Goal: Task Accomplishment & Management: Use online tool/utility

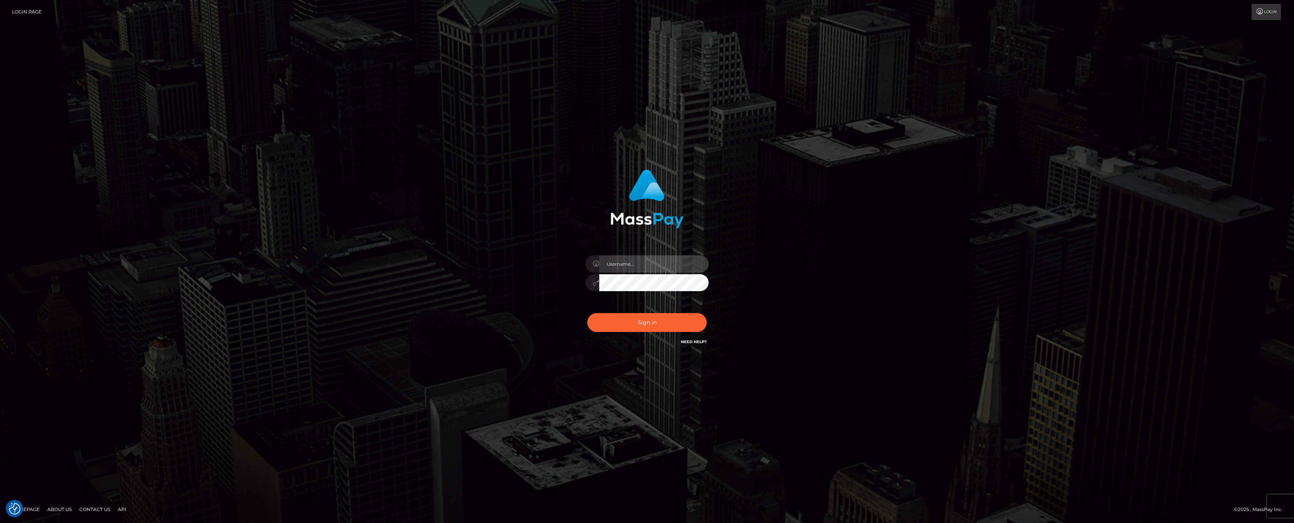
click at [627, 269] on input "text" at bounding box center [653, 263] width 109 height 17
type input "ashbil"
click at [655, 323] on button "Sign in" at bounding box center [647, 322] width 119 height 19
click at [631, 266] on input "text" at bounding box center [653, 263] width 109 height 17
type input "ashbil"
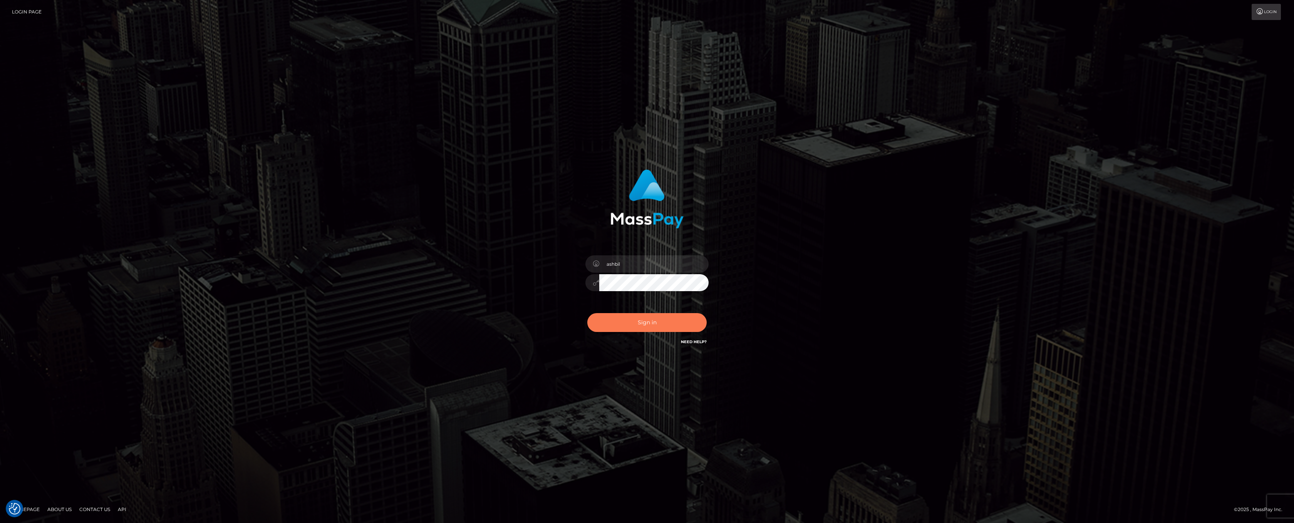
click at [638, 321] on button "Sign in" at bounding box center [647, 322] width 119 height 19
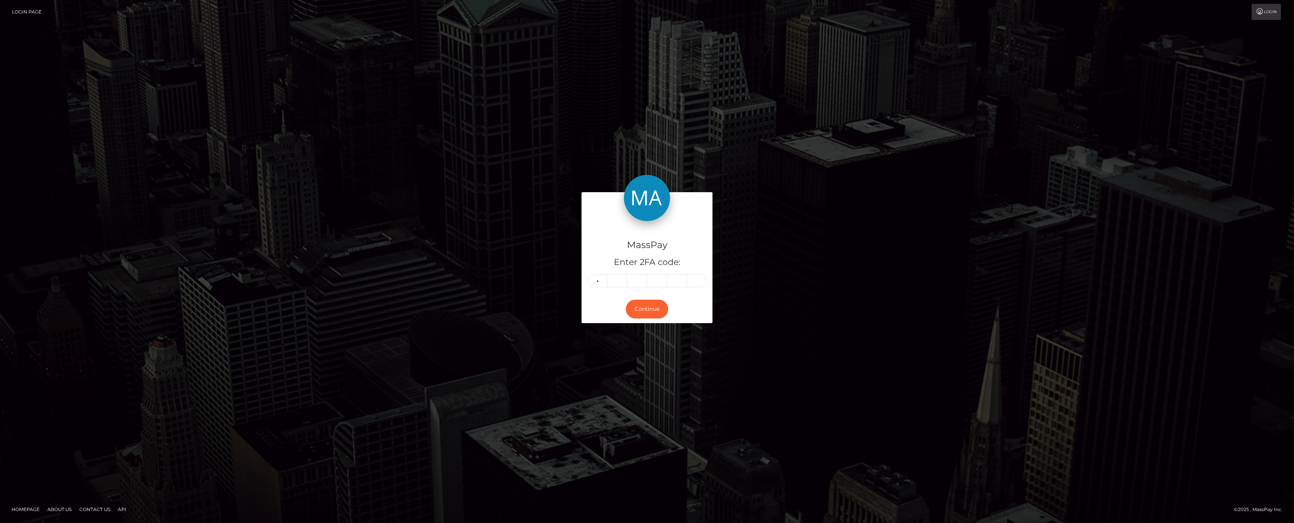
type input "1"
type input "9"
type input "2"
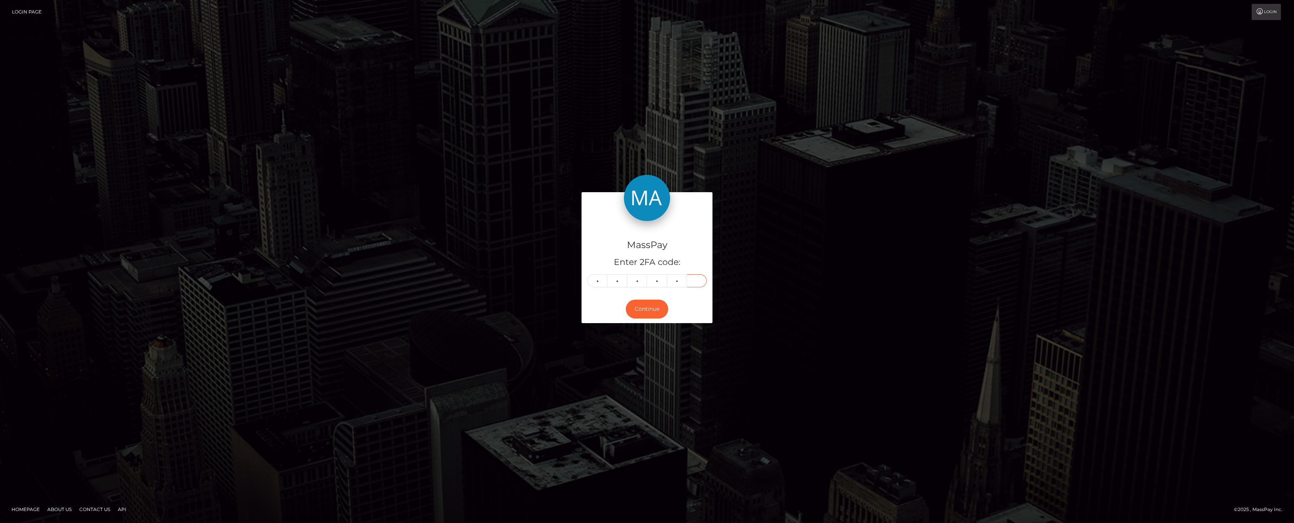
type input "3"
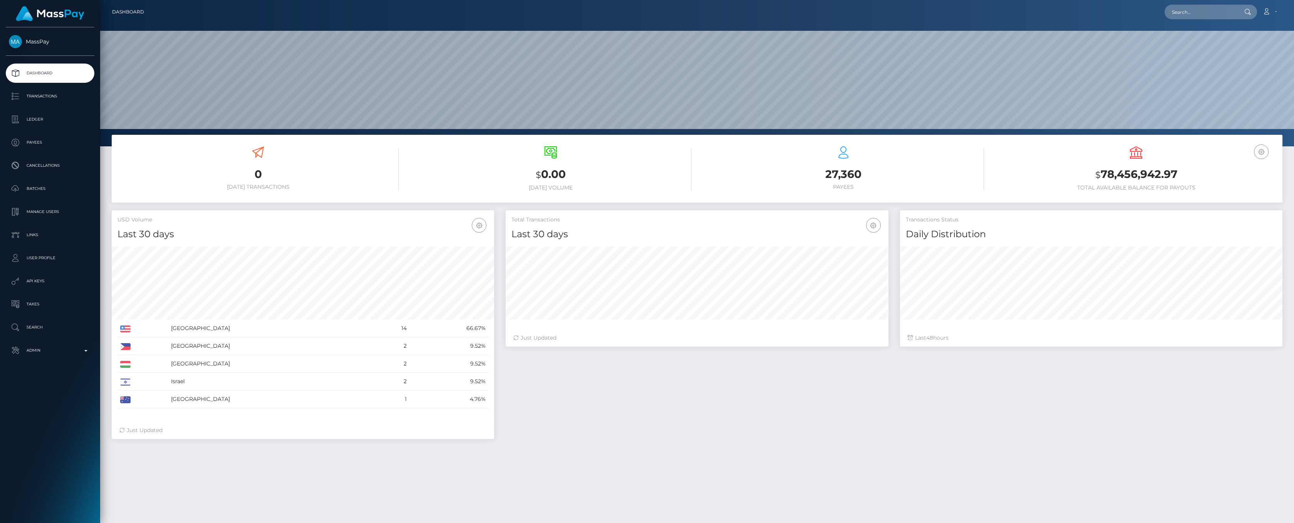
scroll to position [136, 383]
click at [86, 349] on p "Admin" at bounding box center [50, 351] width 82 height 12
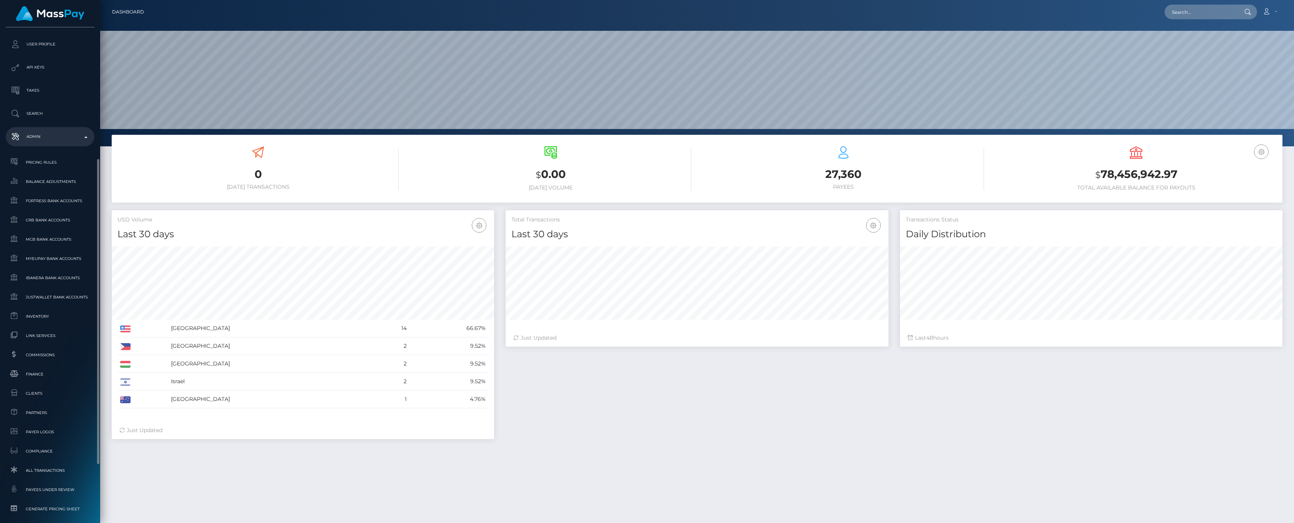
scroll to position [307, 0]
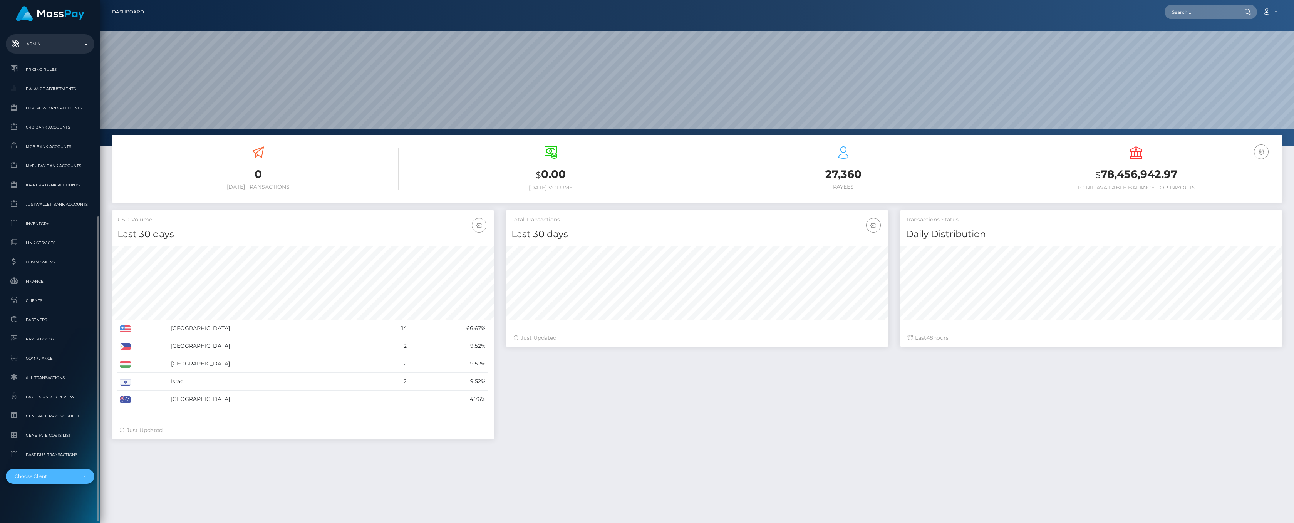
click at [80, 476] on div "Choose Client" at bounding box center [50, 476] width 71 height 6
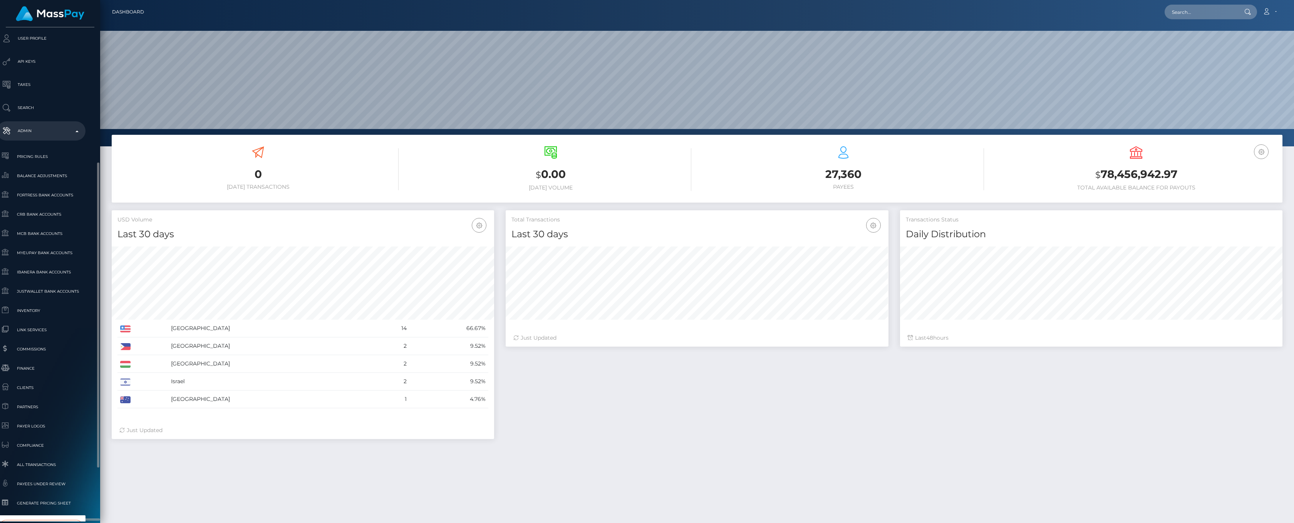
scroll to position [305, 9]
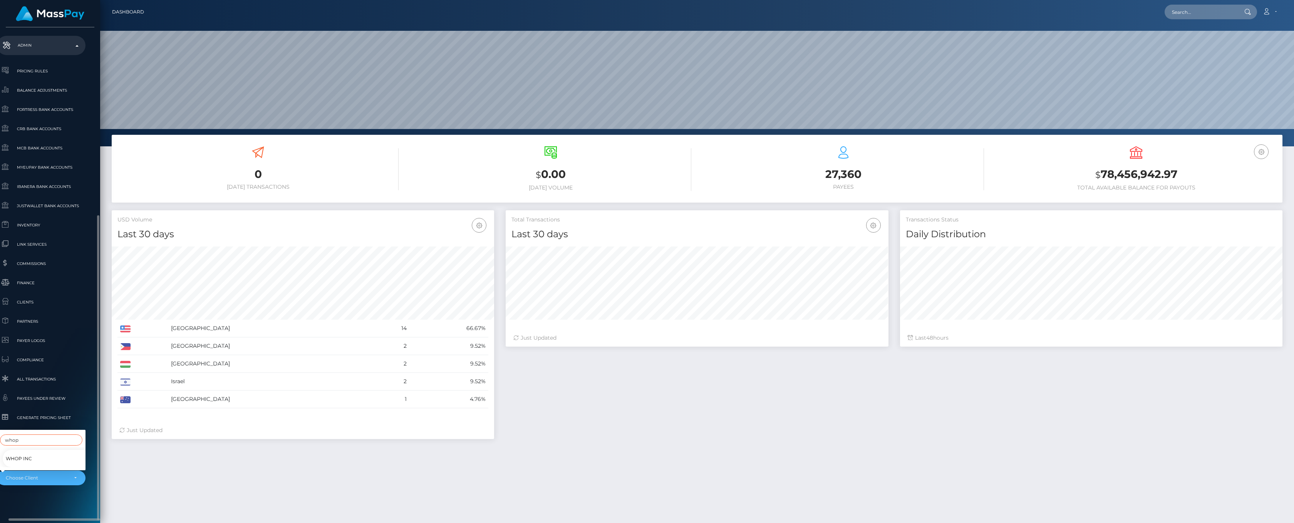
type input "whop"
click at [10, 447] on div "Whop Inc" at bounding box center [41, 457] width 89 height 20
click at [48, 474] on div "Choose Client" at bounding box center [41, 478] width 89 height 15
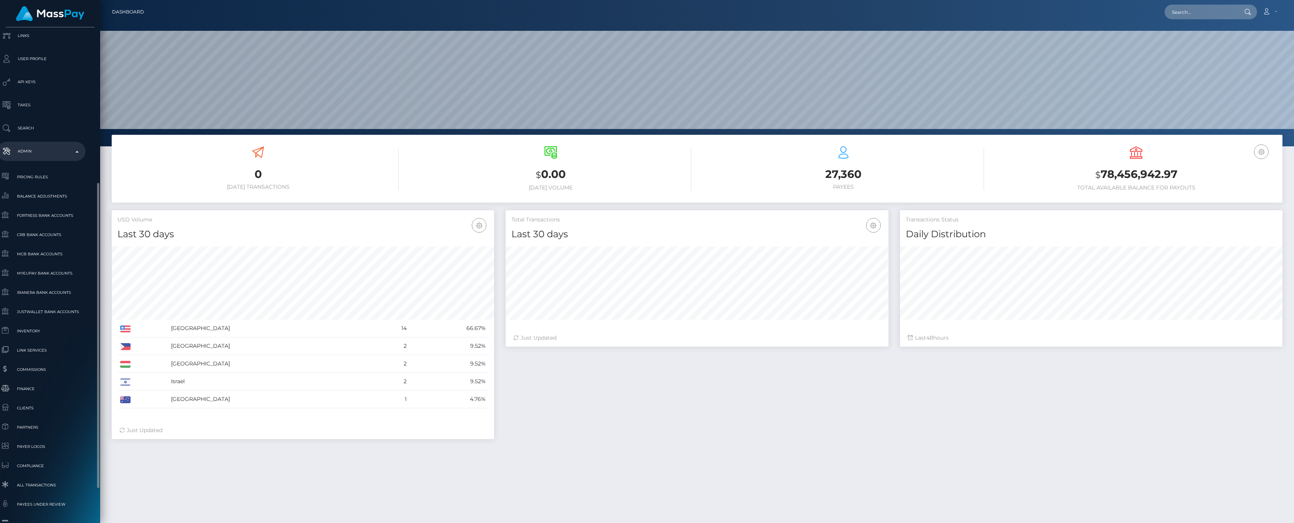
scroll to position [220, 9]
type input "whop"
click at [18, 497] on span "Whop Inc" at bounding box center [19, 502] width 26 height 10
select select "338"
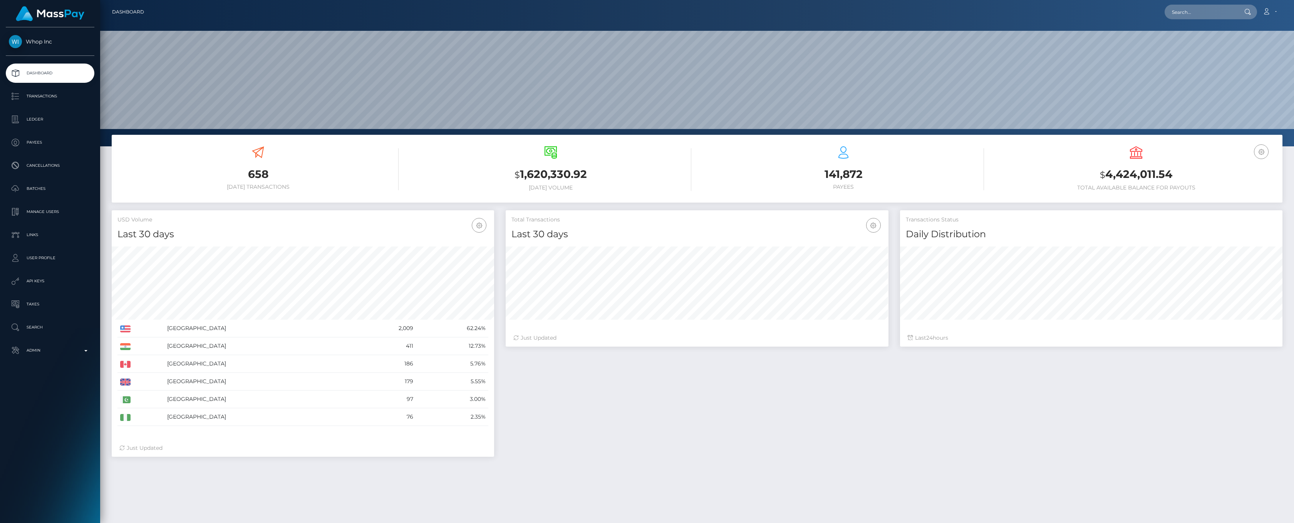
scroll to position [136, 383]
click at [1261, 152] on icon "button" at bounding box center [1261, 152] width 9 height 10
click at [1245, 175] on link "EUR Balance" at bounding box center [1239, 176] width 62 height 14
click at [1260, 151] on icon "button" at bounding box center [1261, 152] width 9 height 10
click at [1239, 191] on link "USD Balance" at bounding box center [1239, 192] width 62 height 14
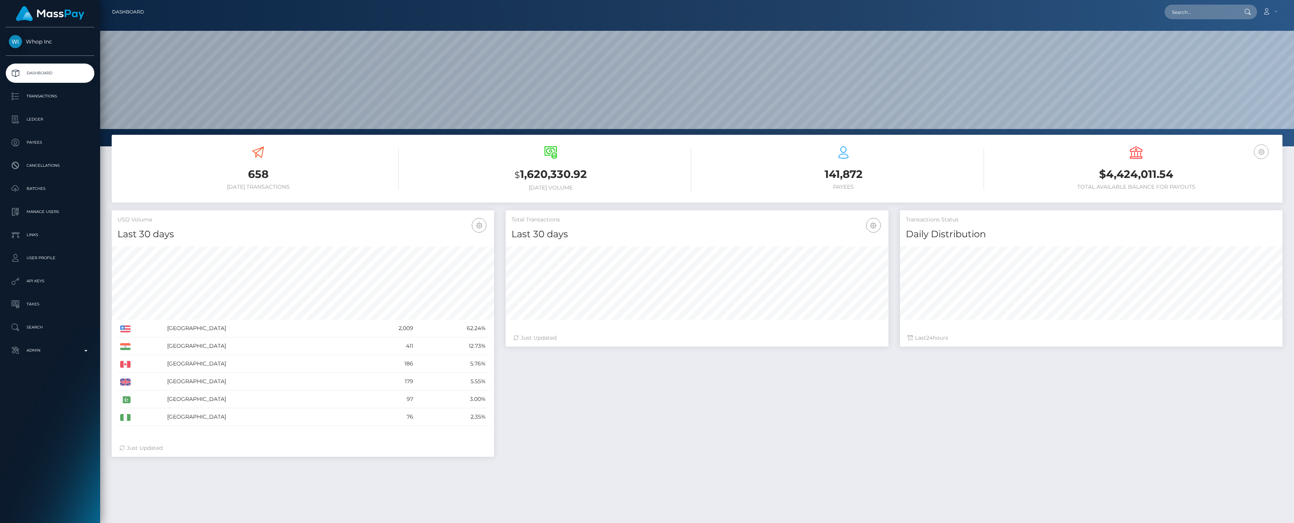
click at [1261, 154] on icon "button" at bounding box center [1261, 152] width 9 height 10
click at [33, 122] on p "Ledger" at bounding box center [50, 120] width 82 height 12
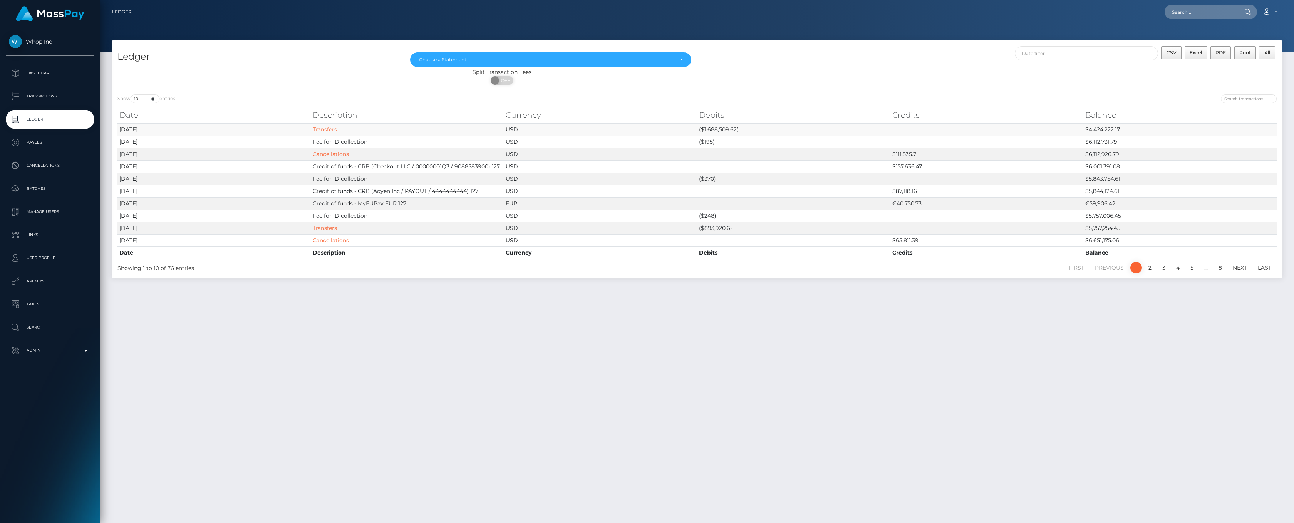
click at [332, 128] on link "Transfers" at bounding box center [325, 129] width 24 height 7
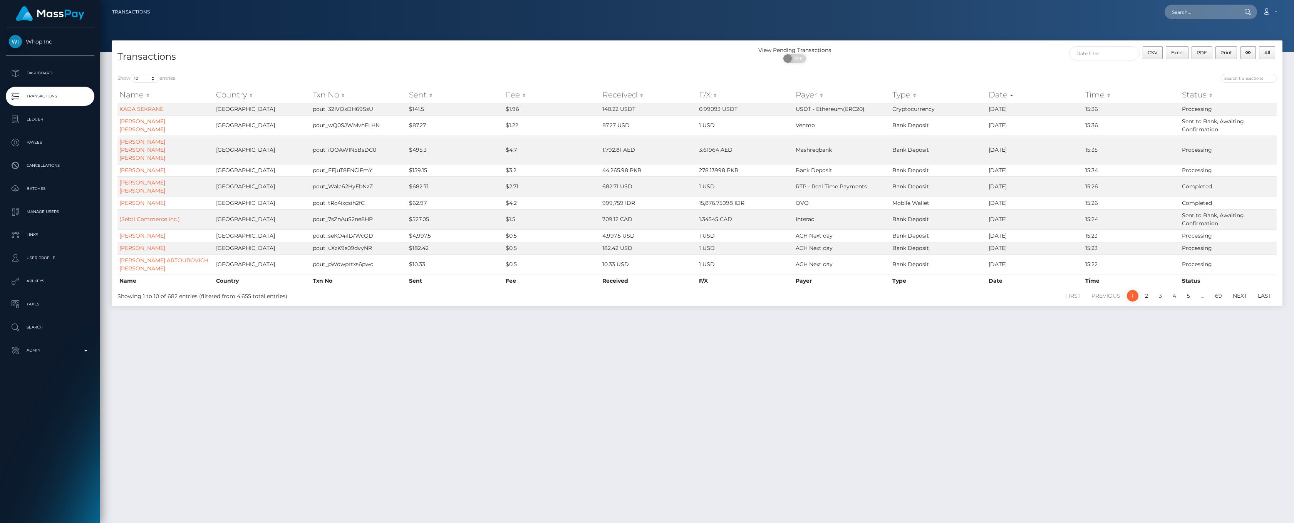
click at [431, 95] on th "Sent" at bounding box center [455, 94] width 97 height 15
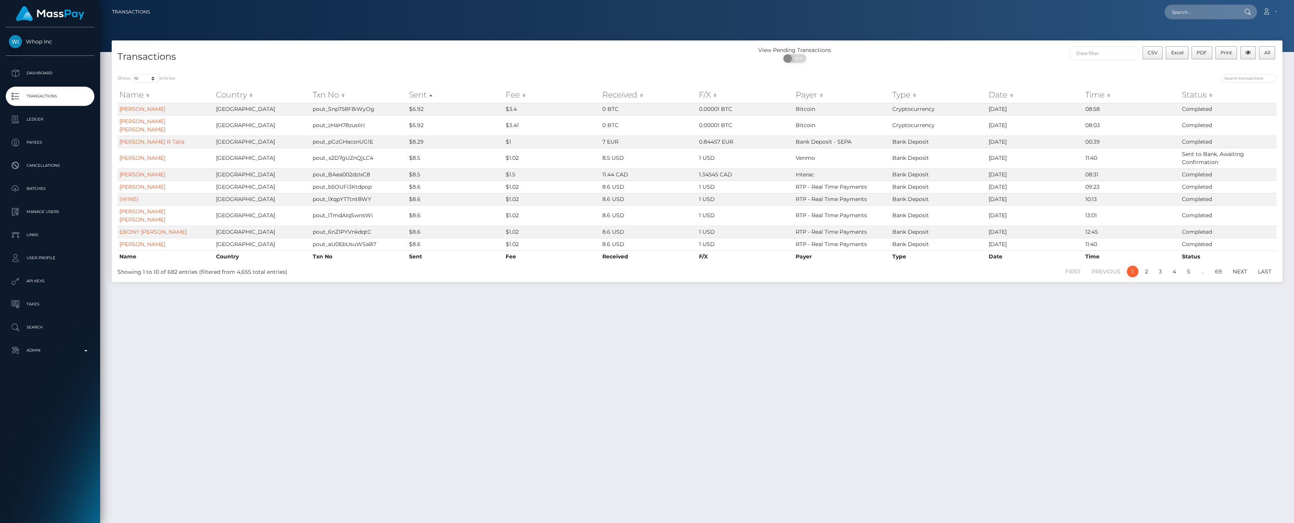
click at [431, 95] on th "Sent" at bounding box center [455, 94] width 97 height 15
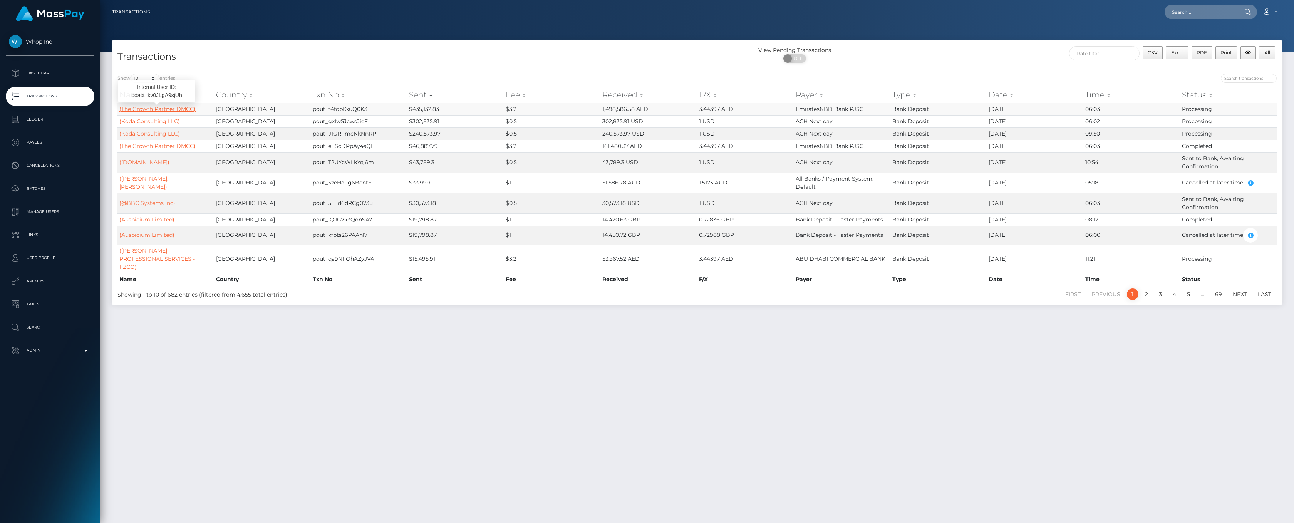
click at [186, 106] on link "(The Growth Partner DMCC)" at bounding box center [157, 109] width 76 height 7
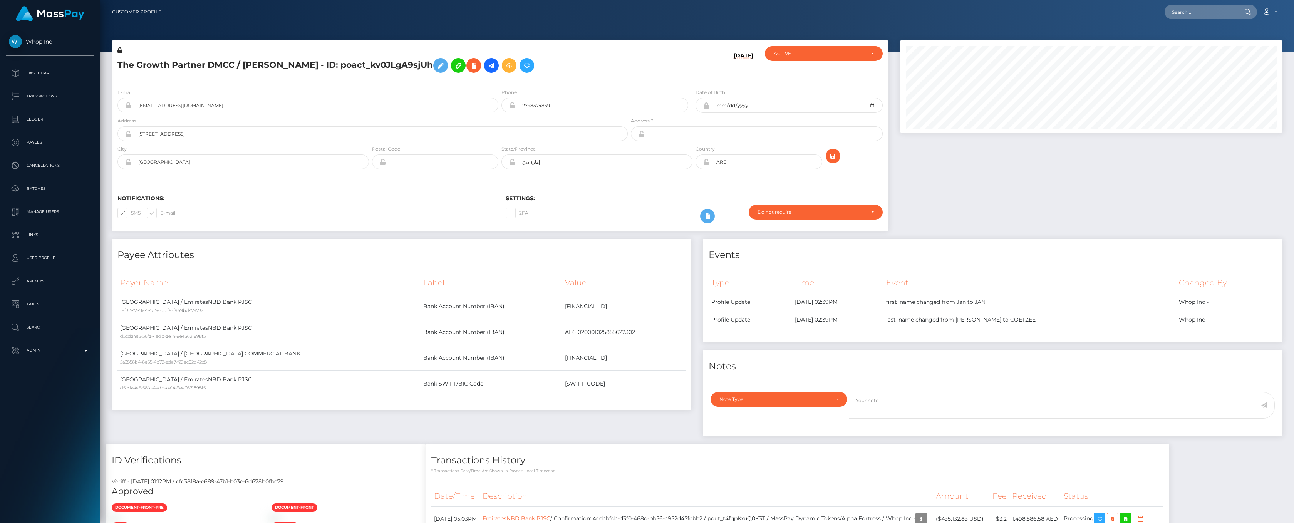
click at [42, 41] on span "Whop Inc" at bounding box center [50, 41] width 89 height 7
click at [42, 67] on p "Dashboard" at bounding box center [50, 73] width 82 height 12
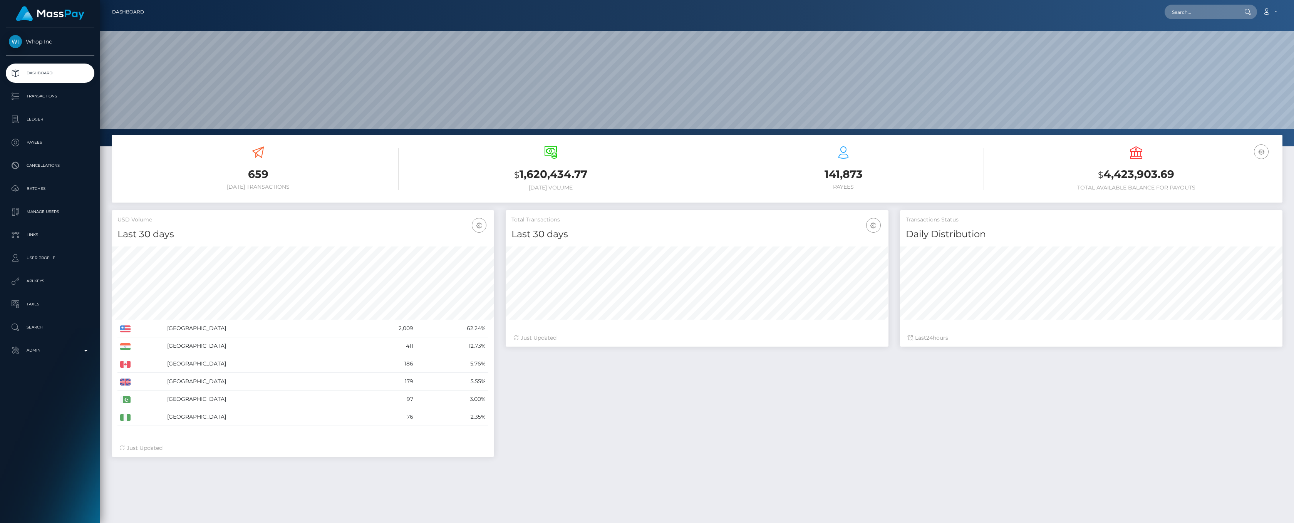
scroll to position [136, 383]
click at [60, 126] on link "Ledger" at bounding box center [50, 119] width 89 height 19
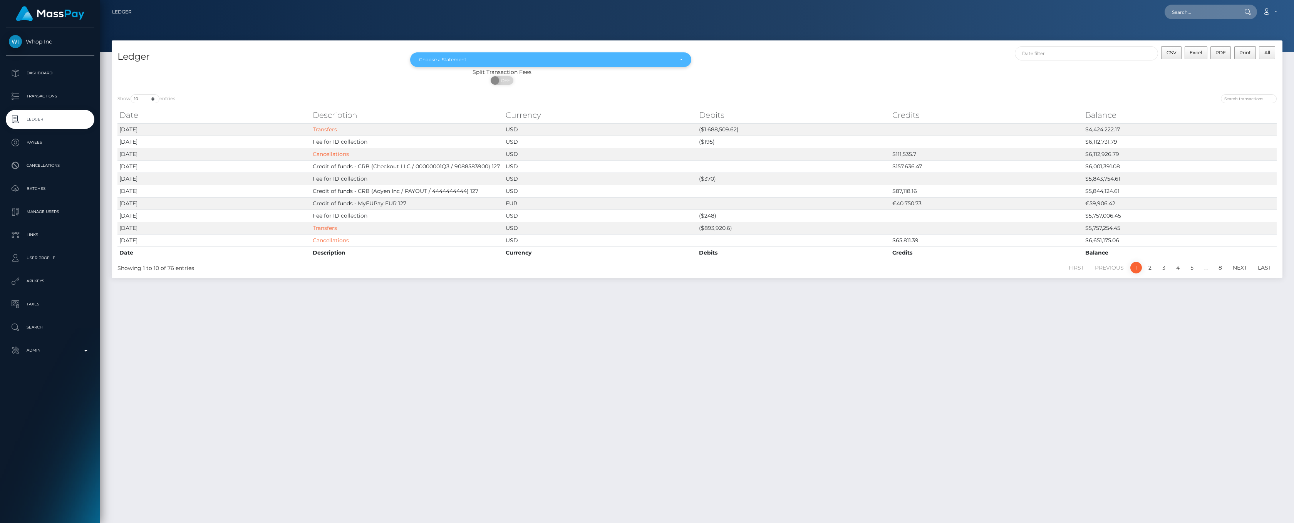
click at [677, 59] on div "Choose a Statement" at bounding box center [551, 60] width 264 height 6
click at [556, 136] on link "[DATE]" at bounding box center [550, 129] width 281 height 14
select select "[DATE]"
click at [327, 228] on link "Transfers" at bounding box center [325, 228] width 24 height 7
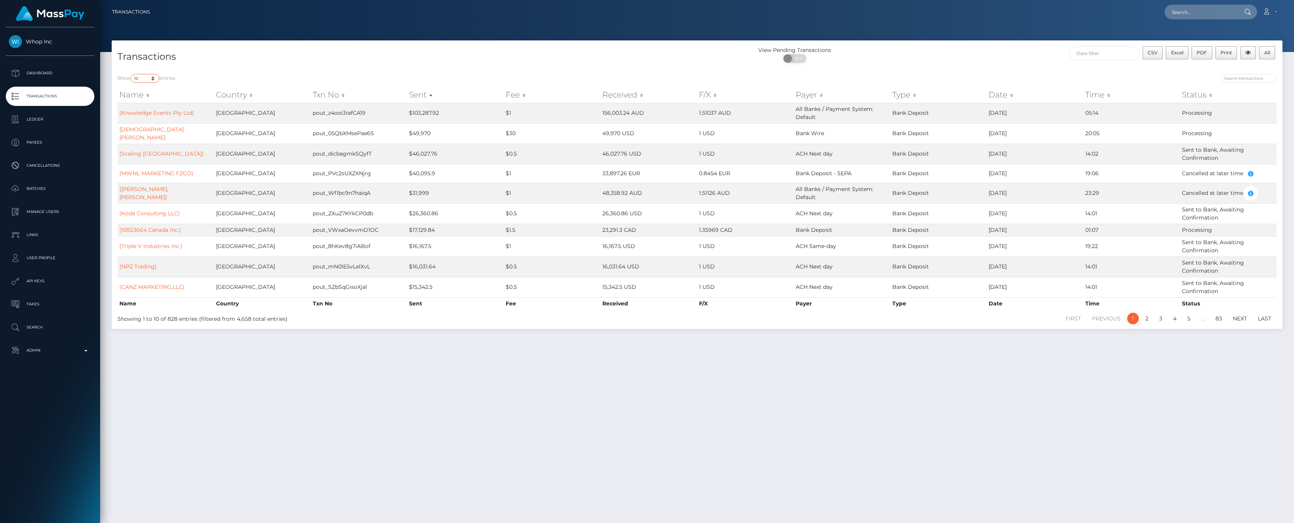
click at [154, 80] on select "10 25 50 100 250 500 1,000 3,500 All" at bounding box center [145, 78] width 29 height 9
select select "-1"
click at [131, 74] on select "10 25 50 100 250 500 1,000 3,500 All" at bounding box center [145, 78] width 29 height 9
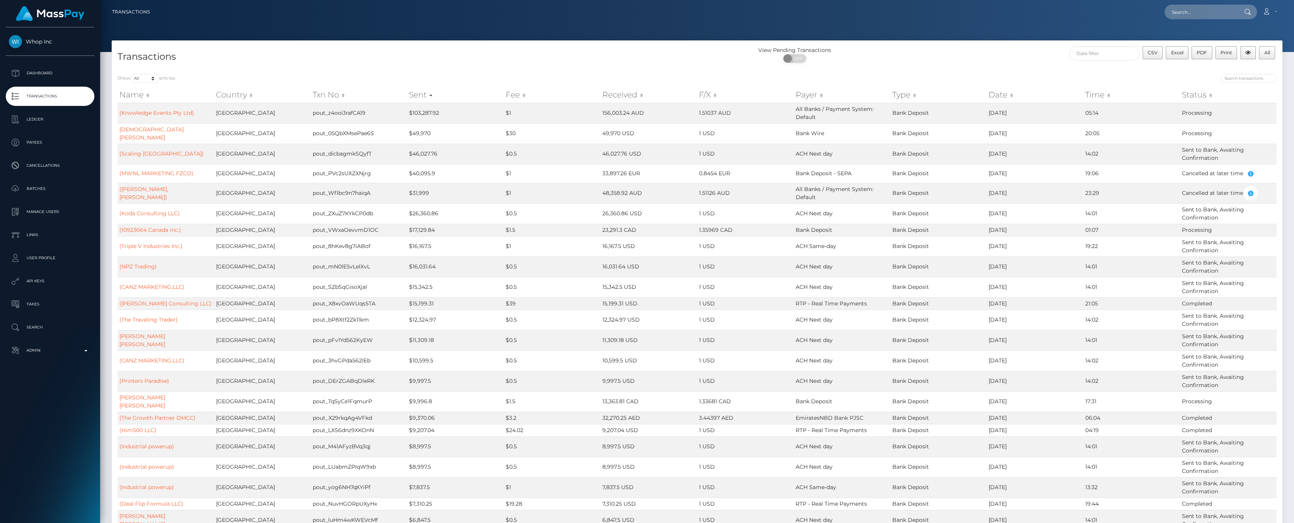
click at [1180, 59] on div "CSV Excel PDF Print All" at bounding box center [1210, 53] width 134 height 15
click at [1180, 56] on button "Excel" at bounding box center [1177, 52] width 23 height 13
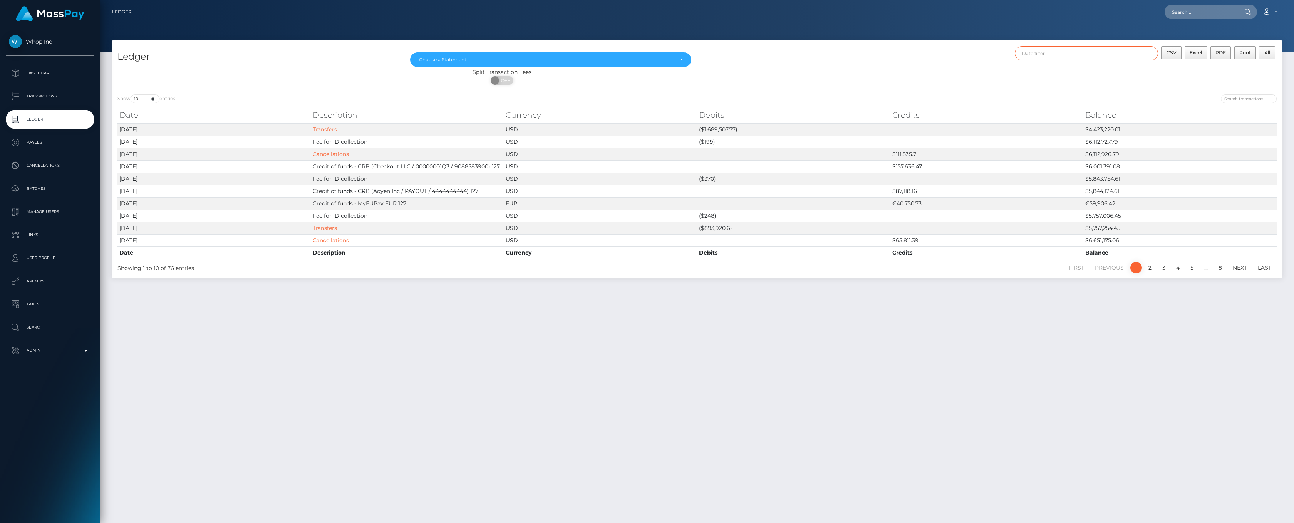
click at [1127, 50] on input "text" at bounding box center [1087, 53] width 144 height 14
click at [1193, 166] on button "Apply" at bounding box center [1189, 165] width 20 height 9
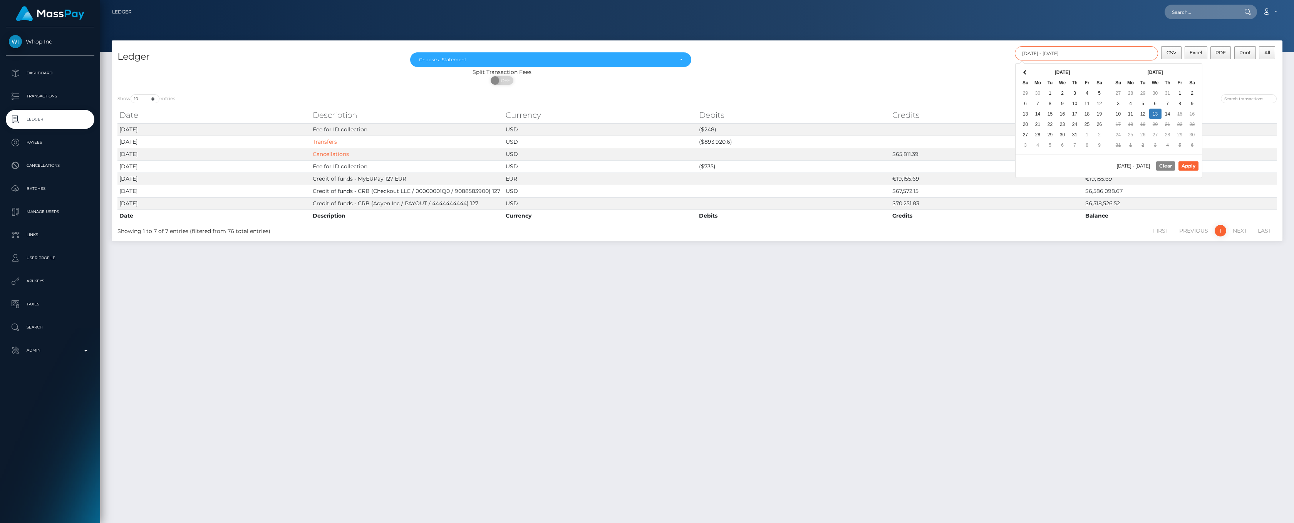
click at [1153, 53] on input "[DATE] - [DATE]" at bounding box center [1087, 53] width 144 height 14
click at [1192, 169] on button "Apply" at bounding box center [1189, 165] width 20 height 9
type input "08/14/2025 - 08/14/2025"
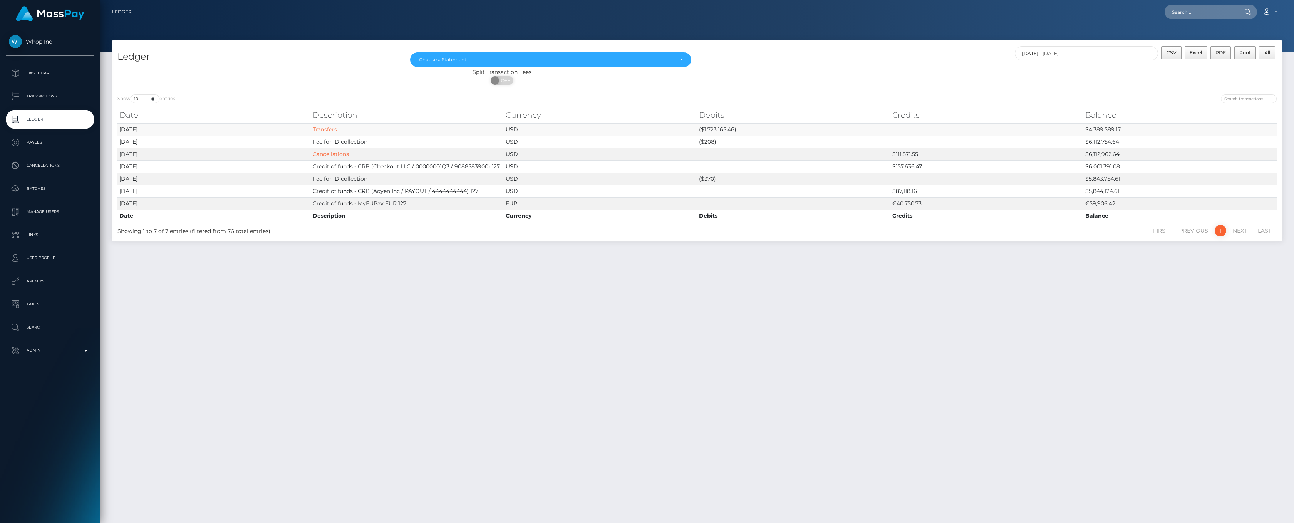
click at [324, 130] on link "Transfers" at bounding box center [325, 129] width 24 height 7
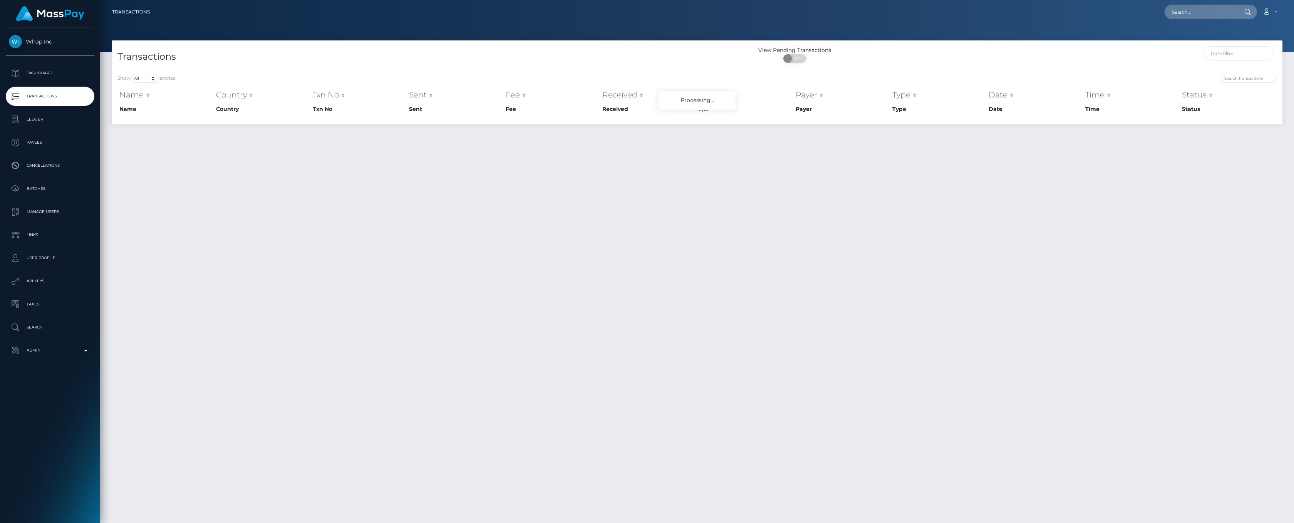
select select "-1"
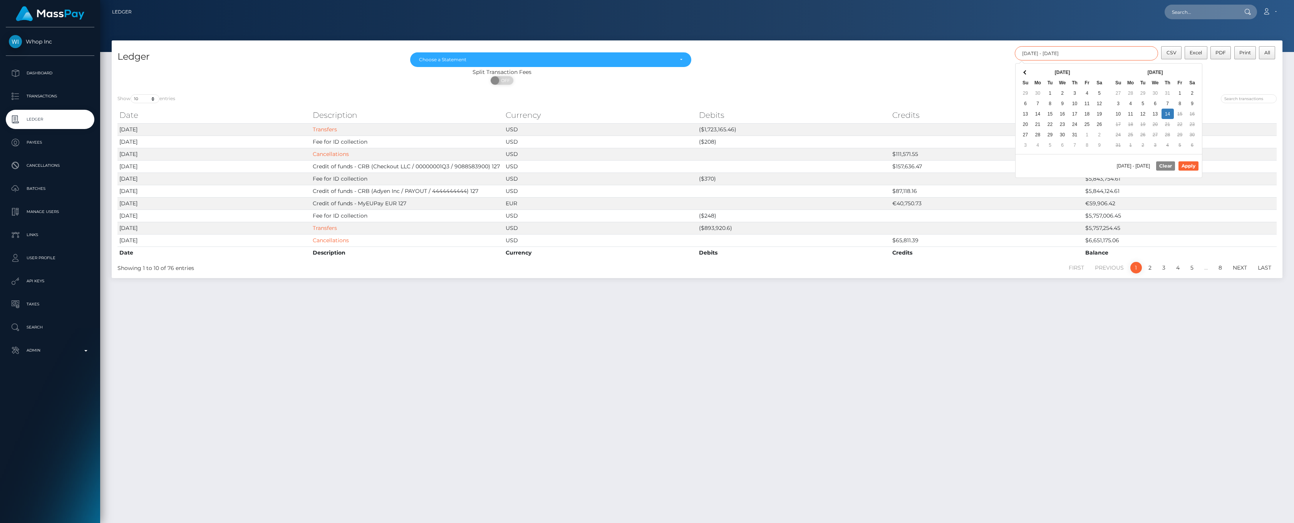
click at [1137, 55] on input "08/14/2025 - 08/14/2025" at bounding box center [1087, 53] width 144 height 14
click at [1189, 167] on button "Apply" at bounding box center [1189, 165] width 20 height 9
type input "08/12/2025 - 08/12/2025"
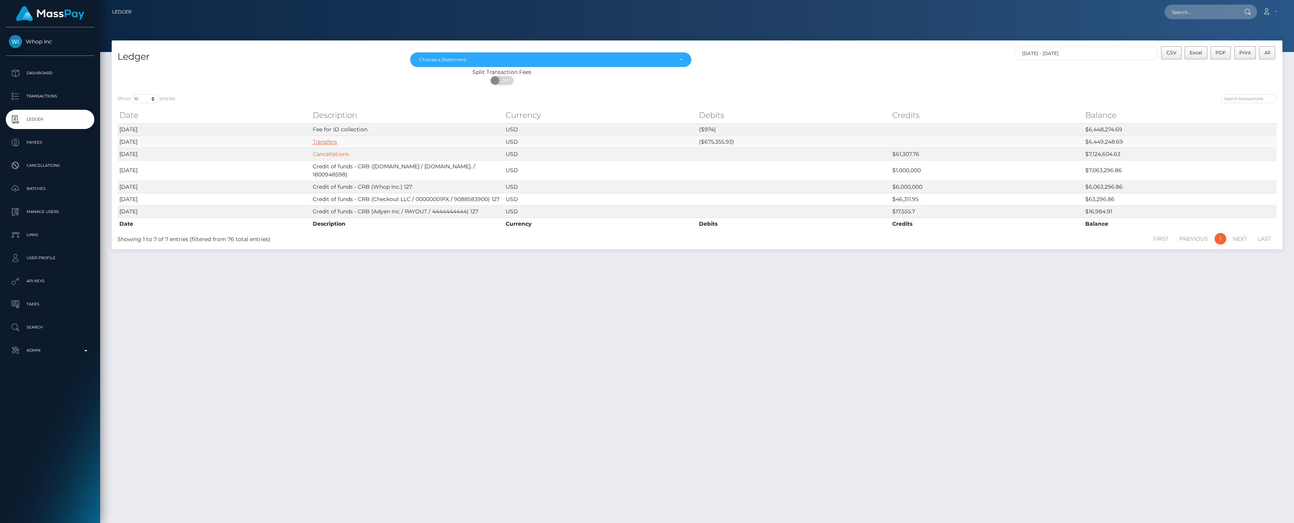
click at [326, 139] on link "Transfers" at bounding box center [325, 141] width 24 height 7
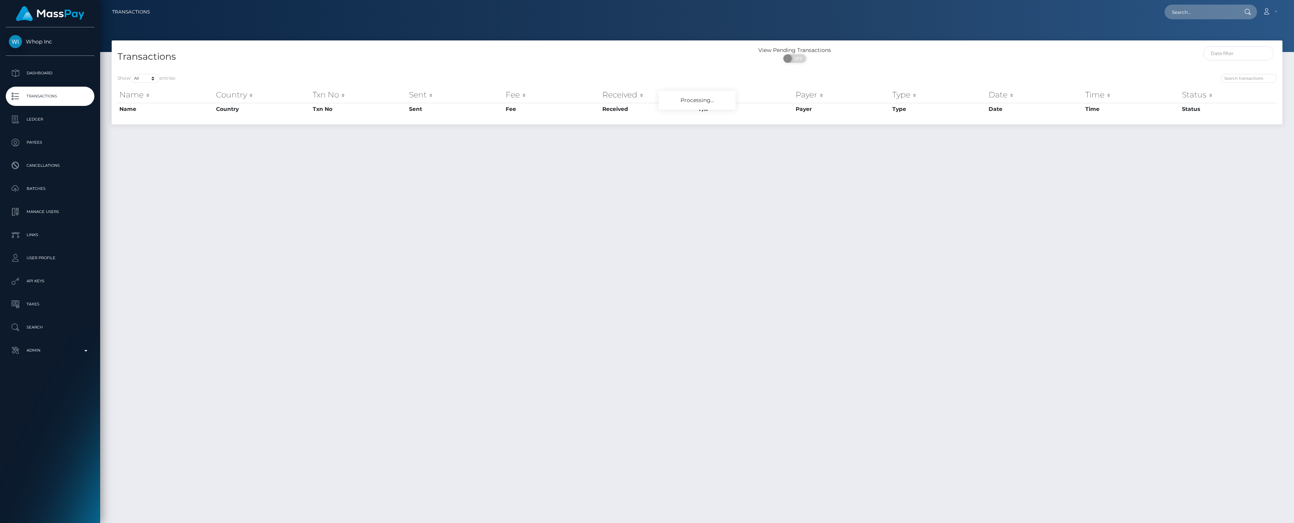
select select "-1"
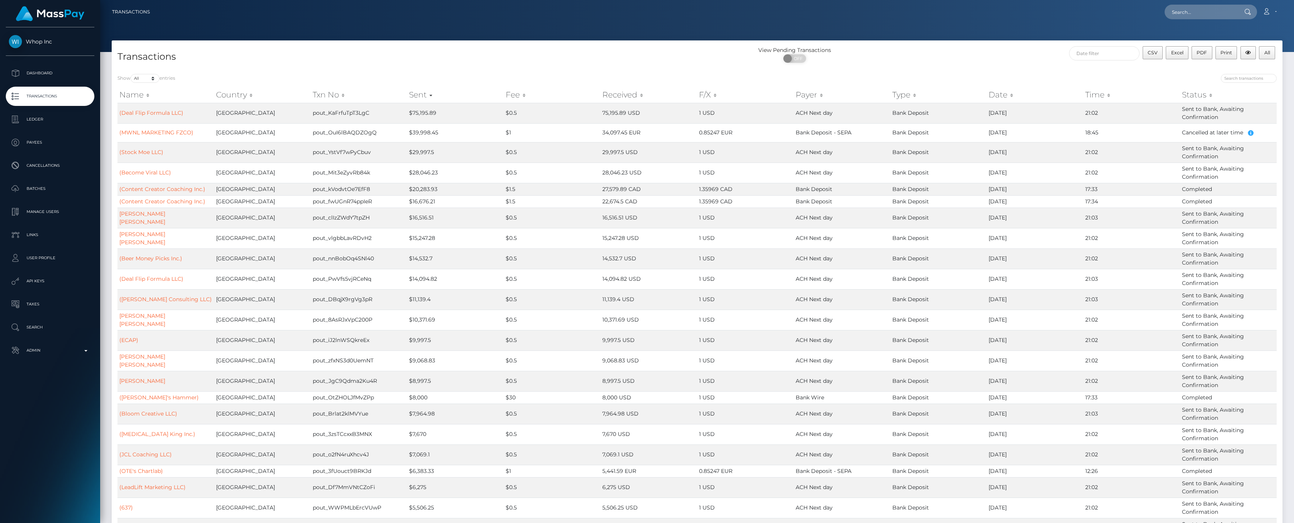
click at [431, 96] on th "Sent" at bounding box center [455, 94] width 97 height 15
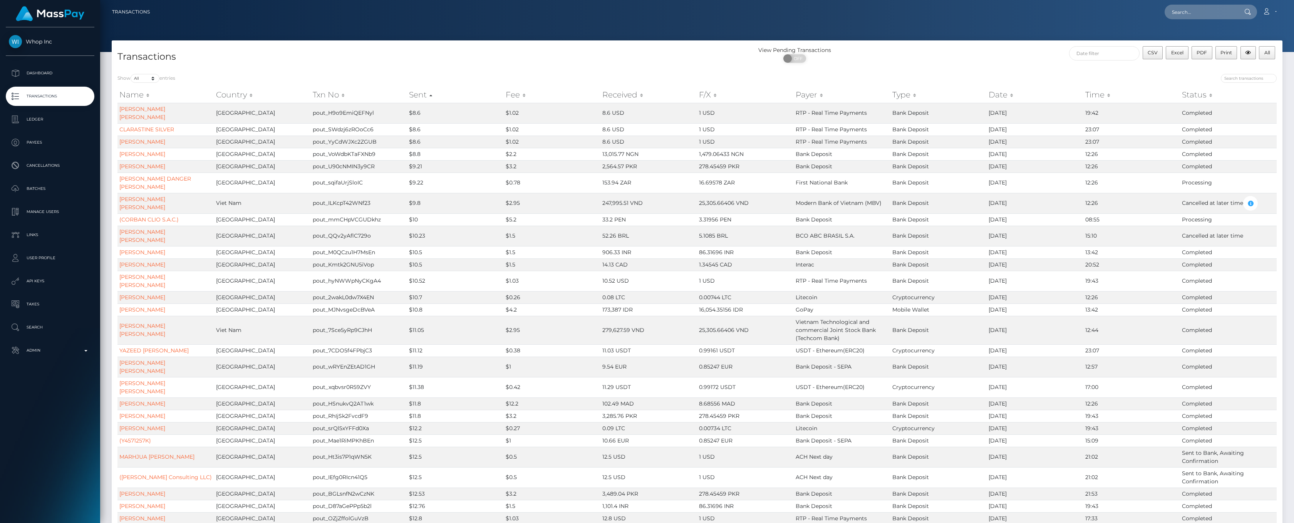
click at [431, 96] on th "Sent" at bounding box center [455, 94] width 97 height 15
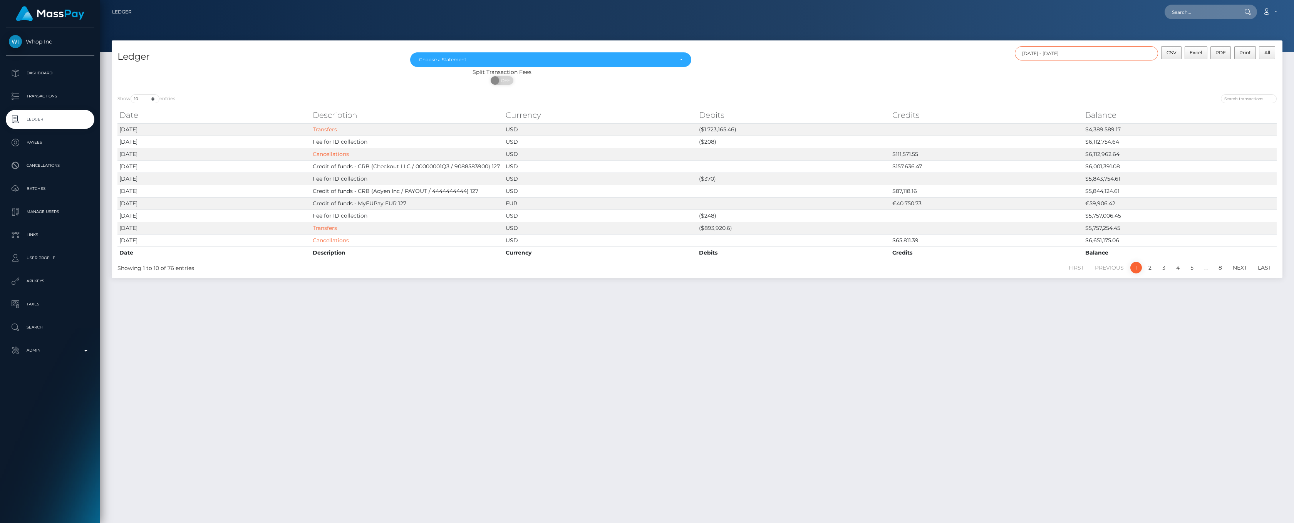
click at [1127, 49] on input "08/12/2025 - 08/12/2025" at bounding box center [1087, 53] width 144 height 14
click at [1187, 164] on button "Apply" at bounding box center [1189, 165] width 20 height 9
type input "08/11/2025 - 08/11/2025"
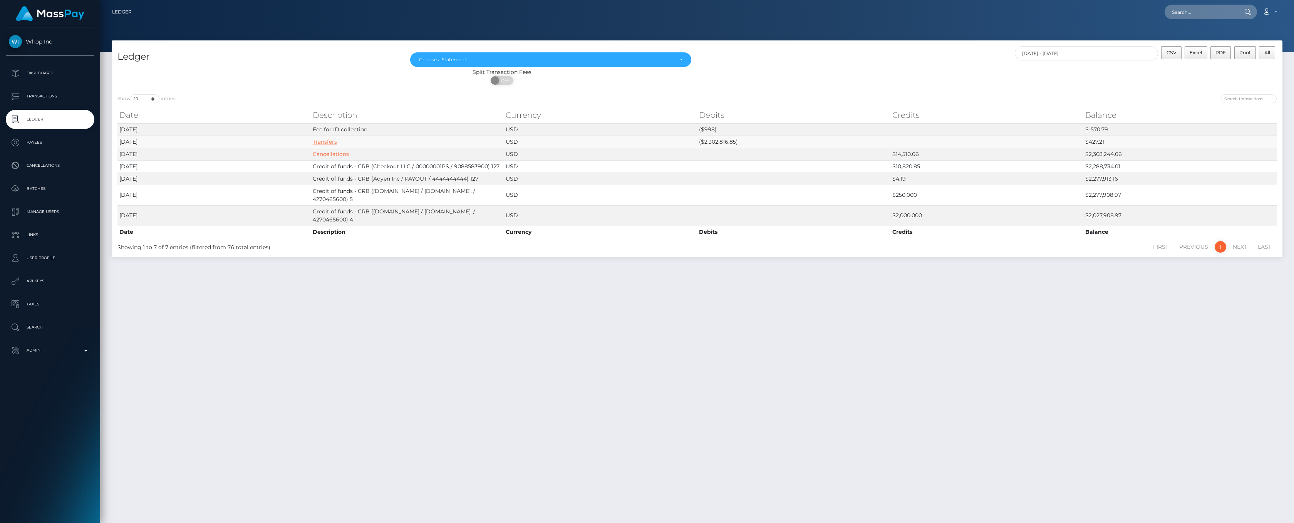
click at [327, 140] on link "Transfers" at bounding box center [325, 141] width 24 height 7
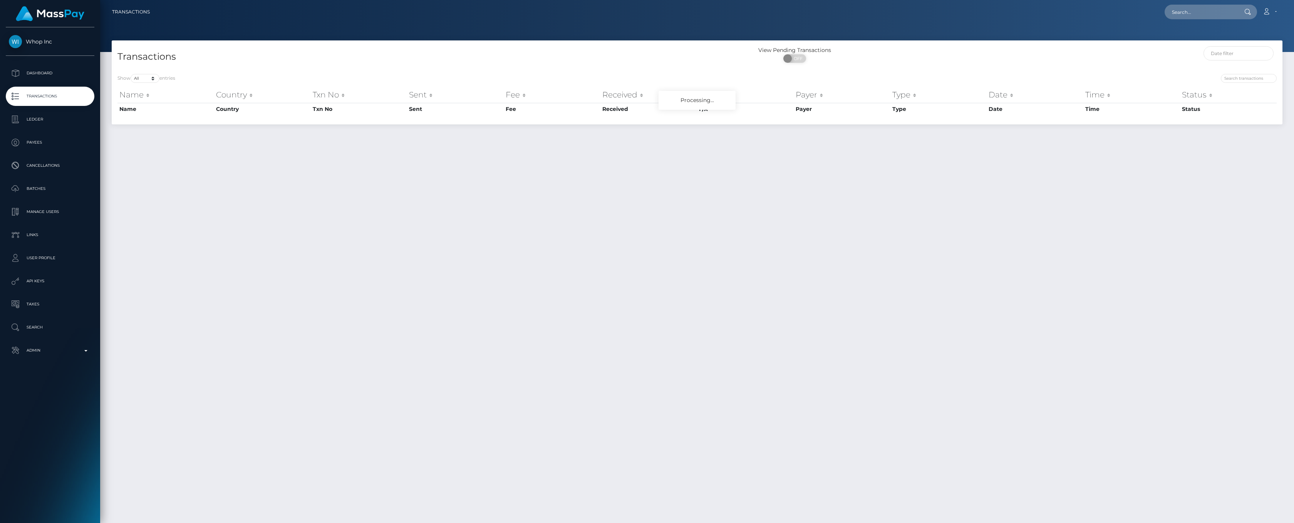
select select "-1"
drag, startPoint x: 493, startPoint y: 148, endPoint x: 484, endPoint y: 157, distance: 13.1
click at [484, 157] on div "Transactions View Pending Transactions ON OFF Show 10 25 50 100 250 500 1,000 3…" at bounding box center [697, 278] width 1194 height 476
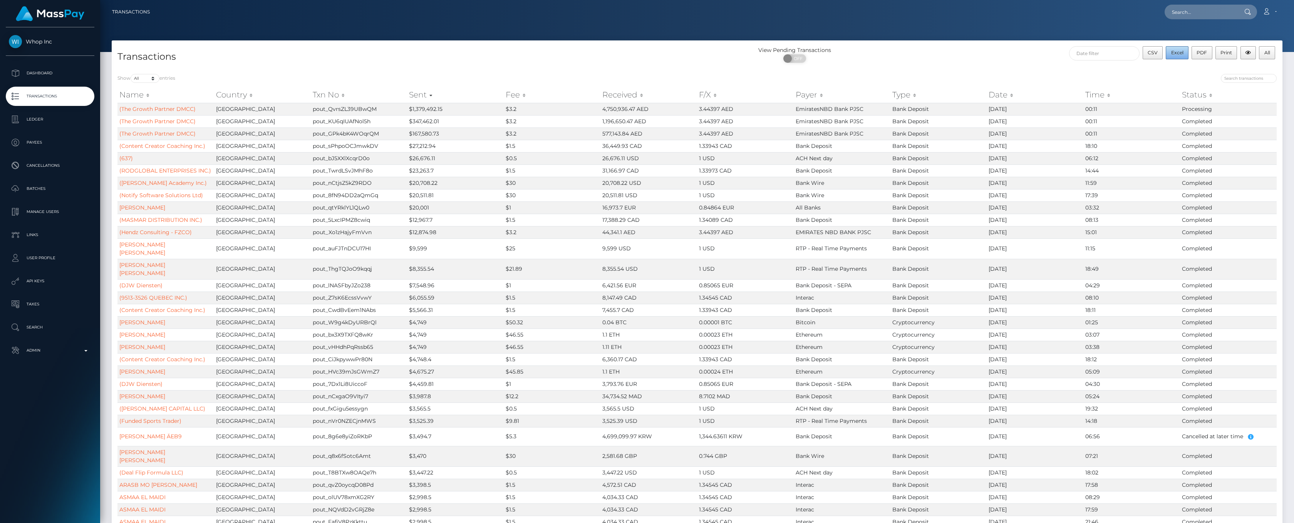
click at [1177, 54] on span "Excel" at bounding box center [1178, 53] width 12 height 6
click at [36, 119] on p "Ledger" at bounding box center [50, 120] width 82 height 12
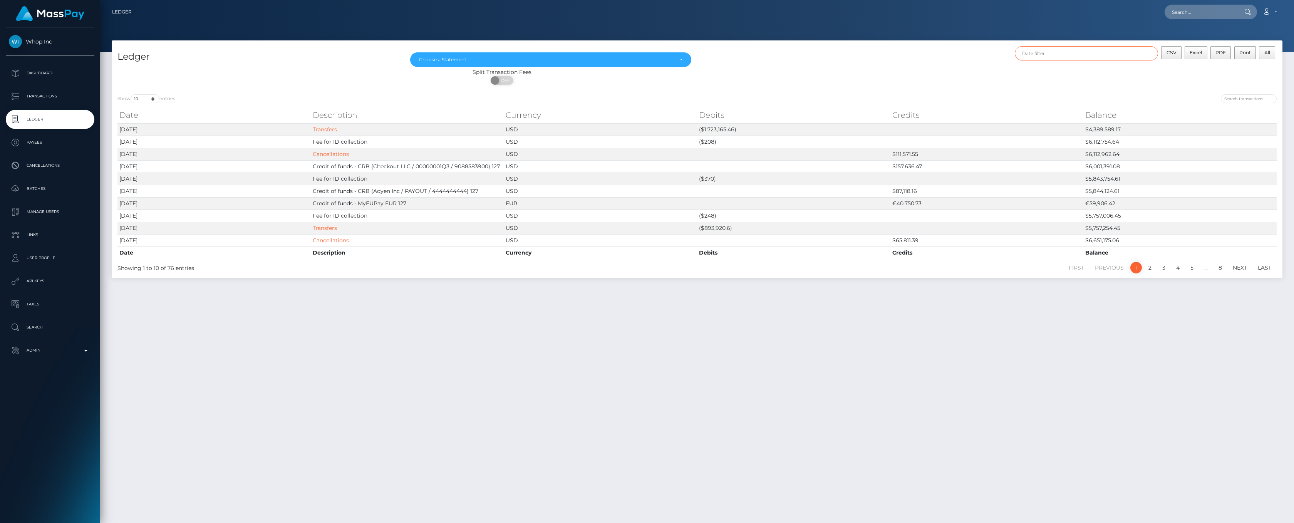
click at [1100, 51] on input "text" at bounding box center [1087, 53] width 144 height 14
click at [1067, 162] on div "[DATE] - [DATE] Clear Apply" at bounding box center [1109, 166] width 186 height 24
click at [1185, 165] on button "Apply" at bounding box center [1189, 165] width 20 height 9
type input "[DATE] - [DATE]"
